Goal: Information Seeking & Learning: Learn about a topic

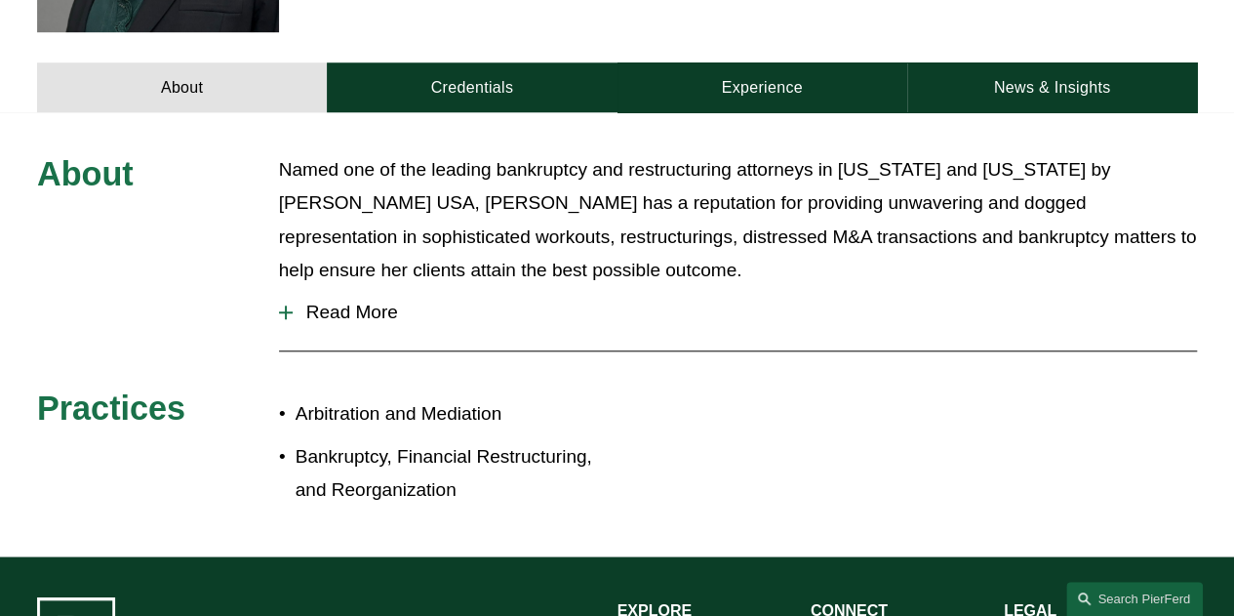
scroll to position [780, 0]
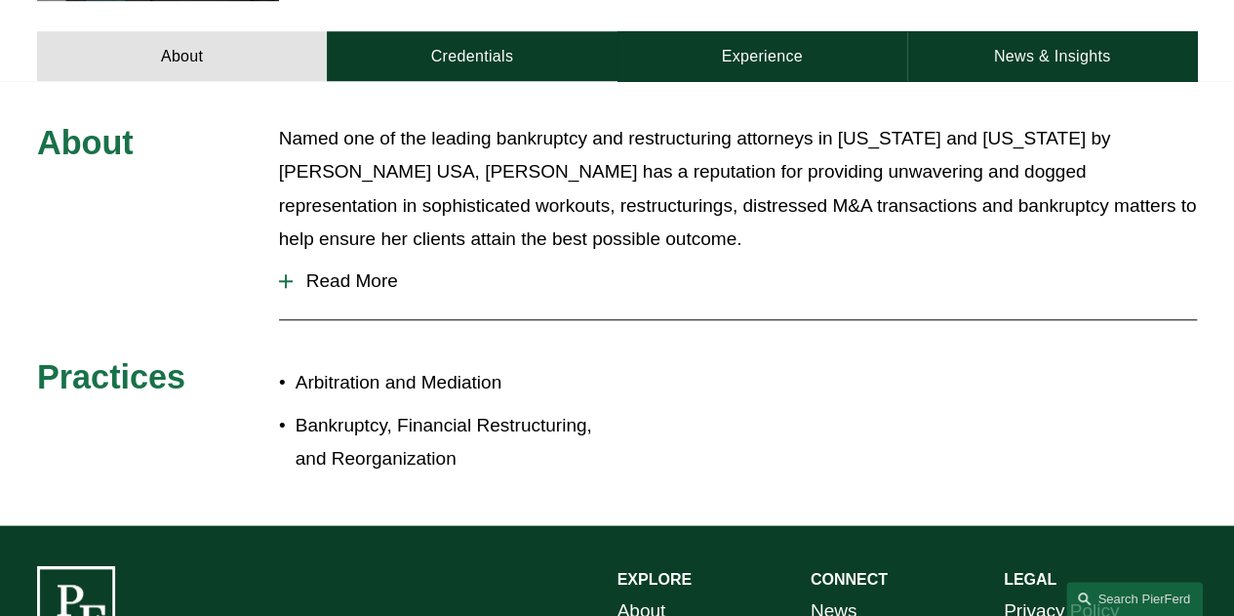
click at [314, 261] on button "Read More" at bounding box center [738, 281] width 918 height 51
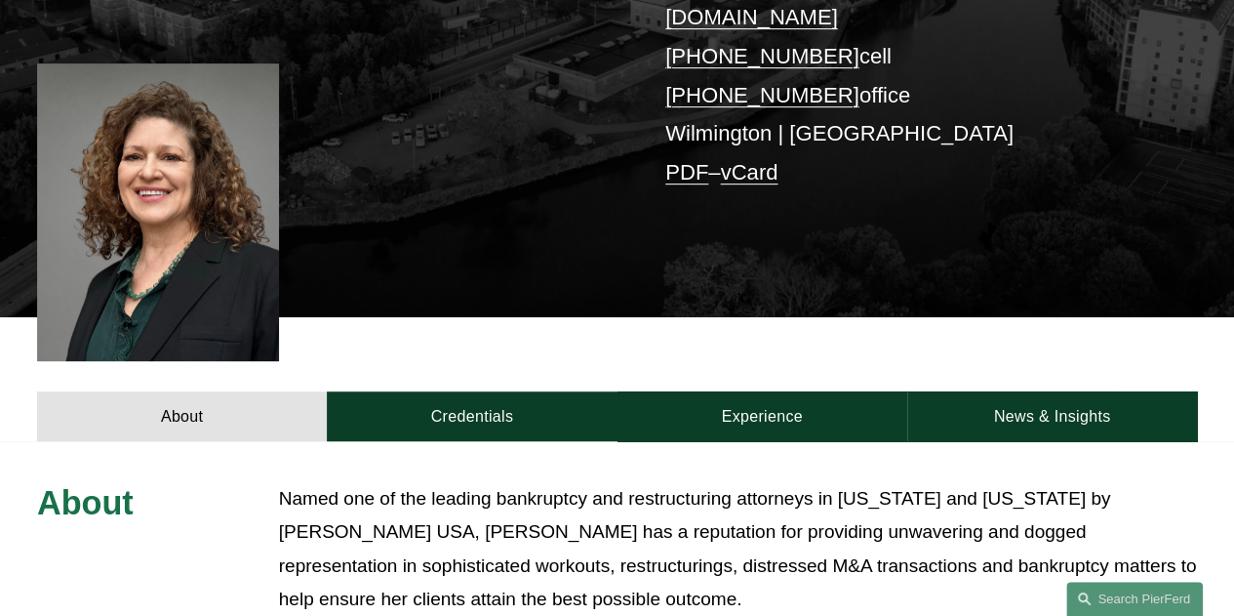
scroll to position [390, 0]
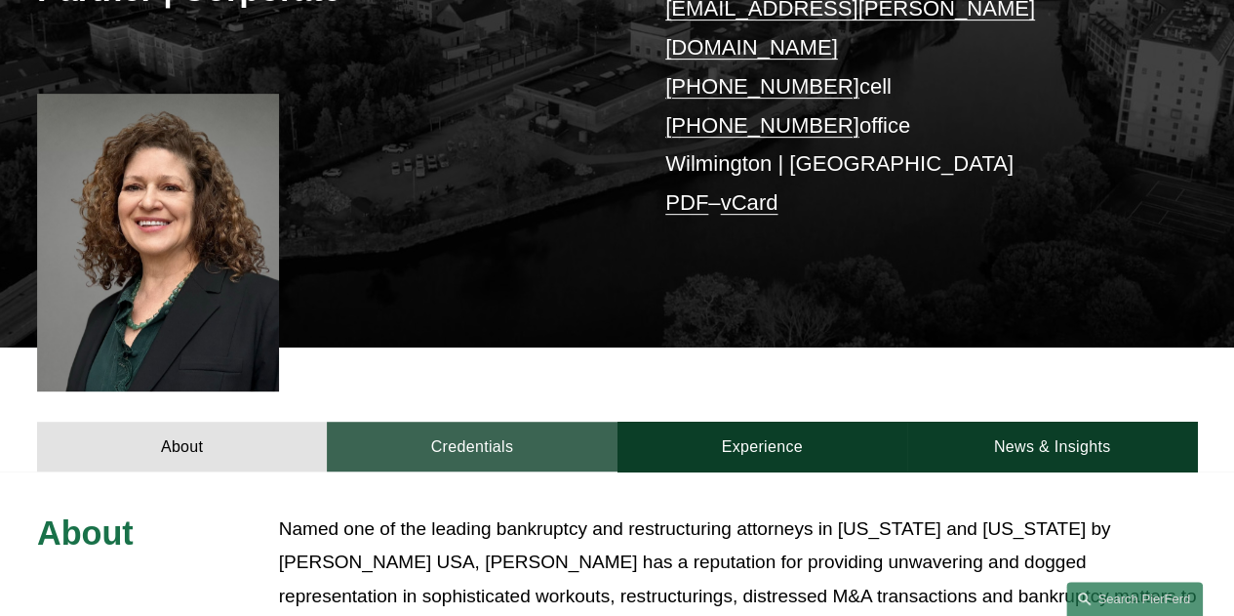
click at [501, 421] on link "Credentials" at bounding box center [472, 446] width 290 height 50
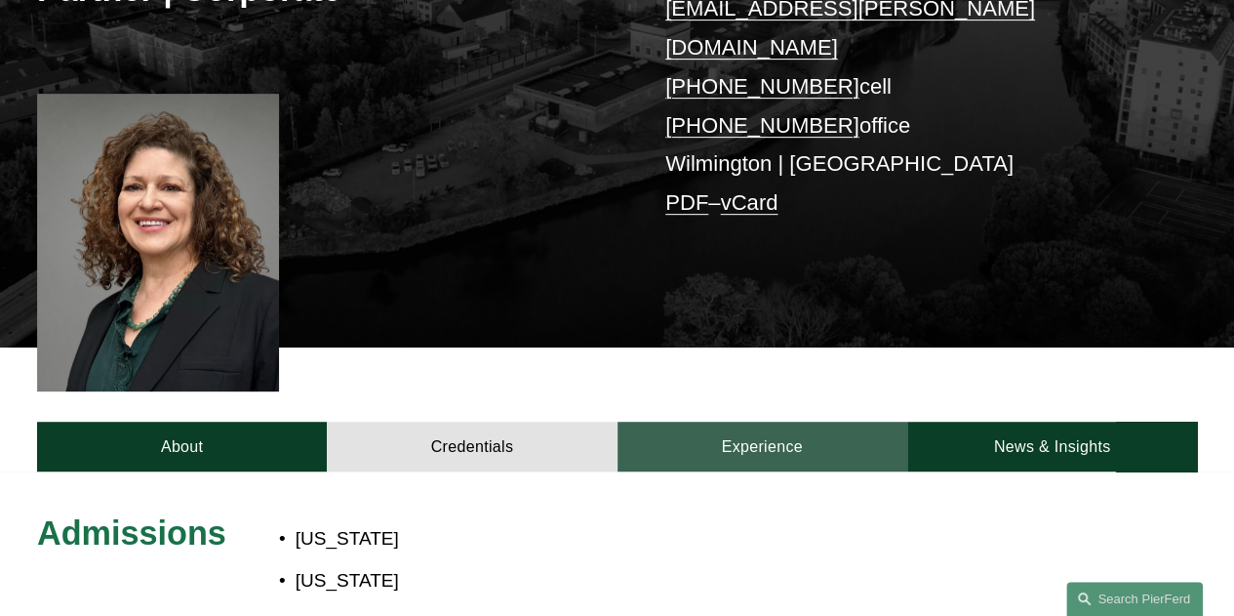
click at [761, 421] on link "Experience" at bounding box center [762, 446] width 290 height 50
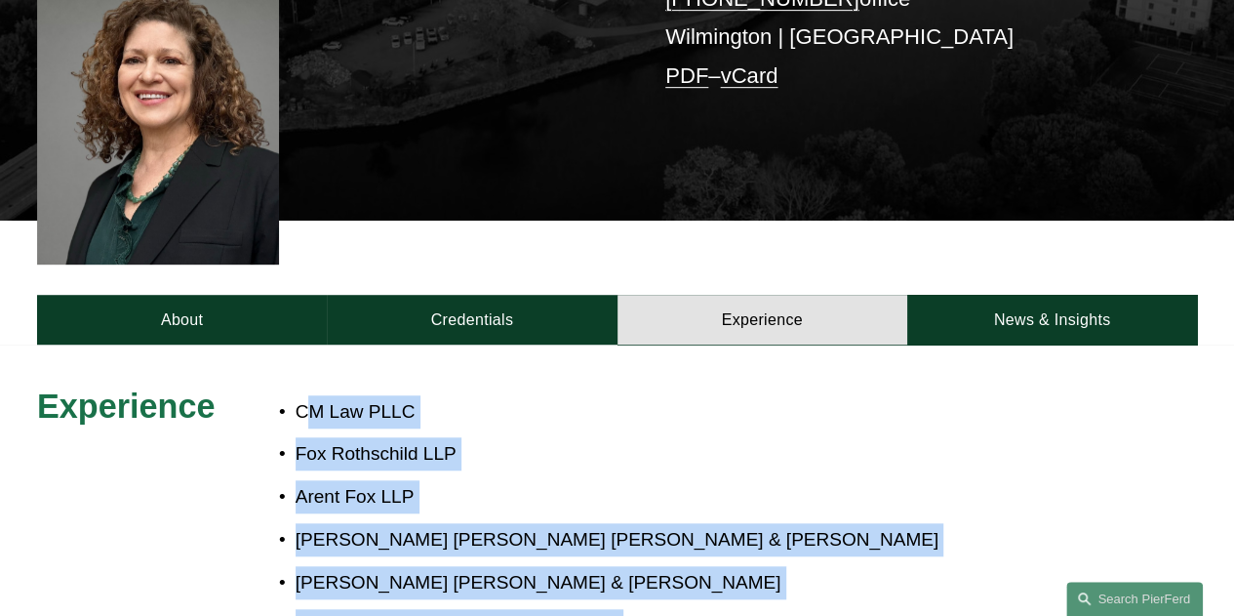
scroll to position [488, 0]
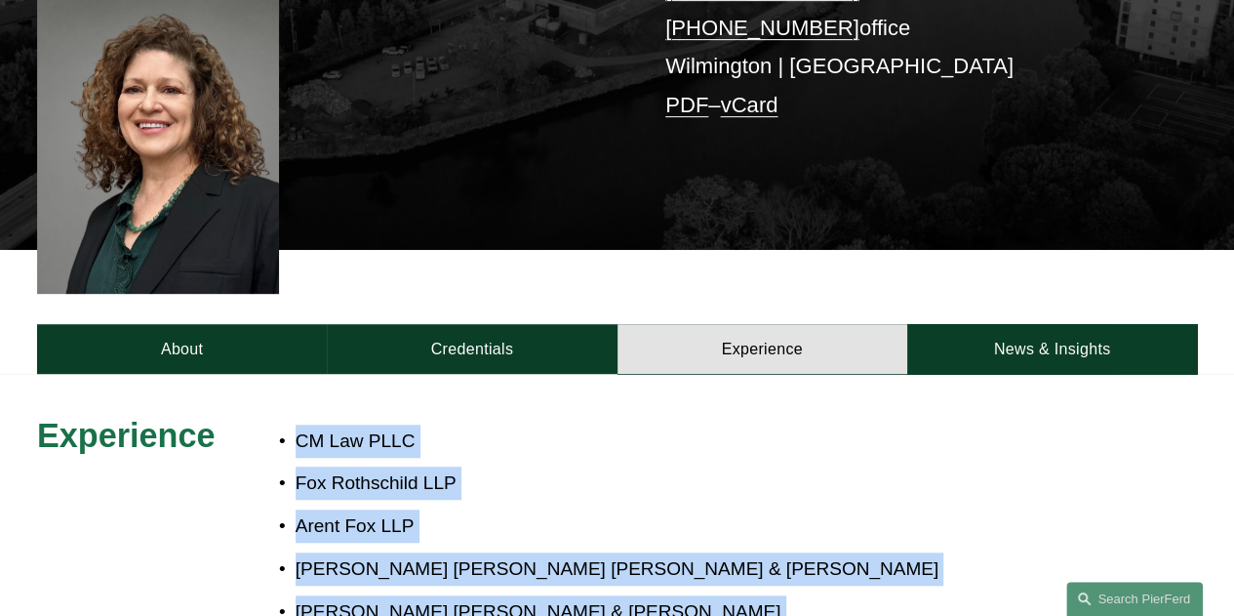
drag, startPoint x: 536, startPoint y: 512, endPoint x: 288, endPoint y: 399, distance: 272.4
click at [288, 424] on ul "CM Law PLLC Fox Rothschild LLP Arent Fox LLP [PERSON_NAME] [PERSON_NAME] [PERSO…" at bounding box center [666, 547] width 774 height 247
drag, startPoint x: 593, startPoint y: 421, endPoint x: 297, endPoint y: 401, distance: 297.3
click at [297, 424] on ul "CM Law PLLC Fox Rothschild LLP Arent Fox LLP [PERSON_NAME] [PERSON_NAME] [PERSO…" at bounding box center [666, 547] width 774 height 247
click at [685, 93] on link "PDF" at bounding box center [686, 105] width 43 height 24
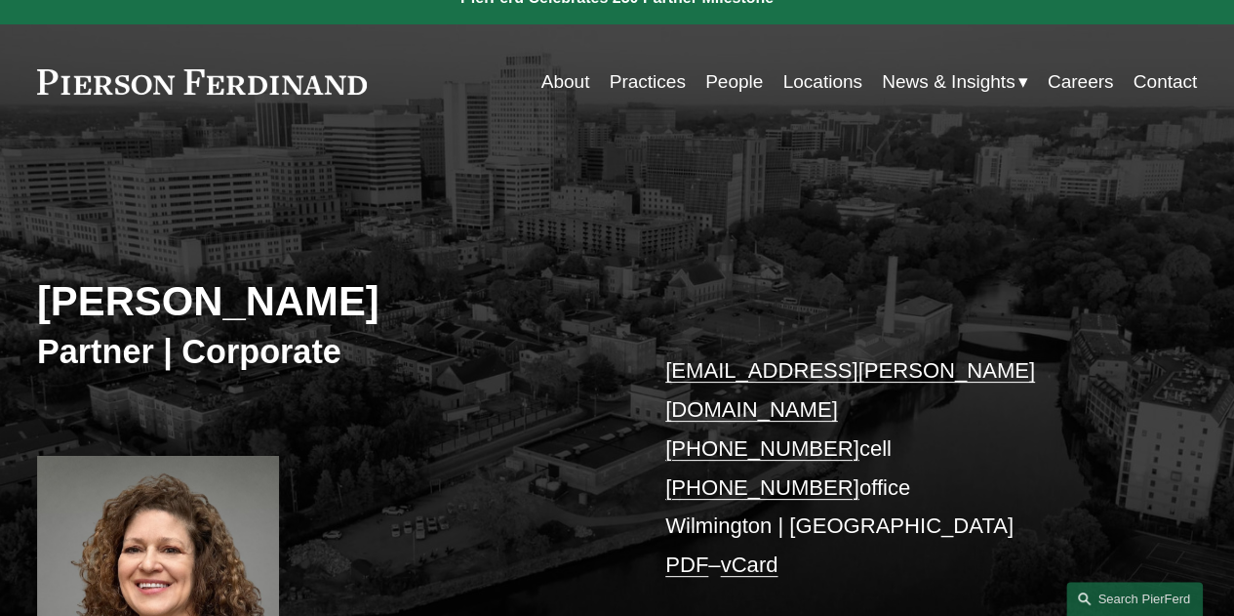
scroll to position [0, 0]
